Goal: Information Seeking & Learning: Learn about a topic

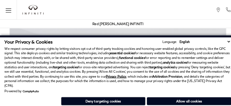
scroll to position [1064, 0]
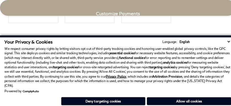
click at [12, 55] on h3 "Exterior" at bounding box center [113, 58] width 202 height 6
click at [97, 82] on p "We respect consumer privacy rights by letting visitors opt out of third-party t…" at bounding box center [115, 66] width 223 height 41
click at [12, 55] on h3 "Exterior" at bounding box center [113, 58] width 202 height 6
click at [12, 56] on h3 "Exterior" at bounding box center [113, 59] width 202 height 6
click at [138, 55] on strong "functional cookies" at bounding box center [129, 57] width 25 height 4
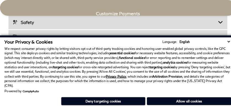
scroll to position [895, 0]
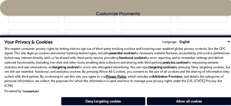
click link "Call sales Phone Number [PHONE_NUMBER]" at bounding box center [0, 0] width 0 height 0
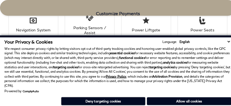
scroll to position [965, 0]
